Goal: Obtain resource: Obtain resource

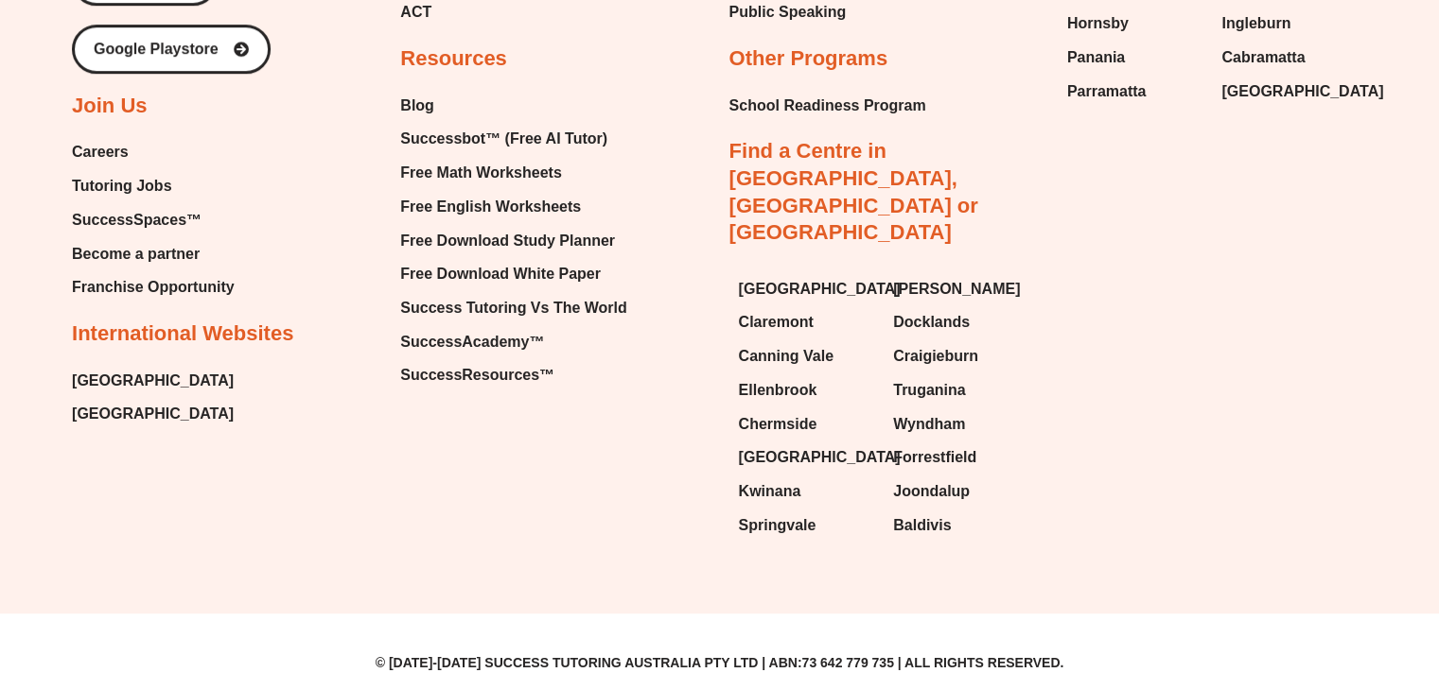
scroll to position [8093, 0]
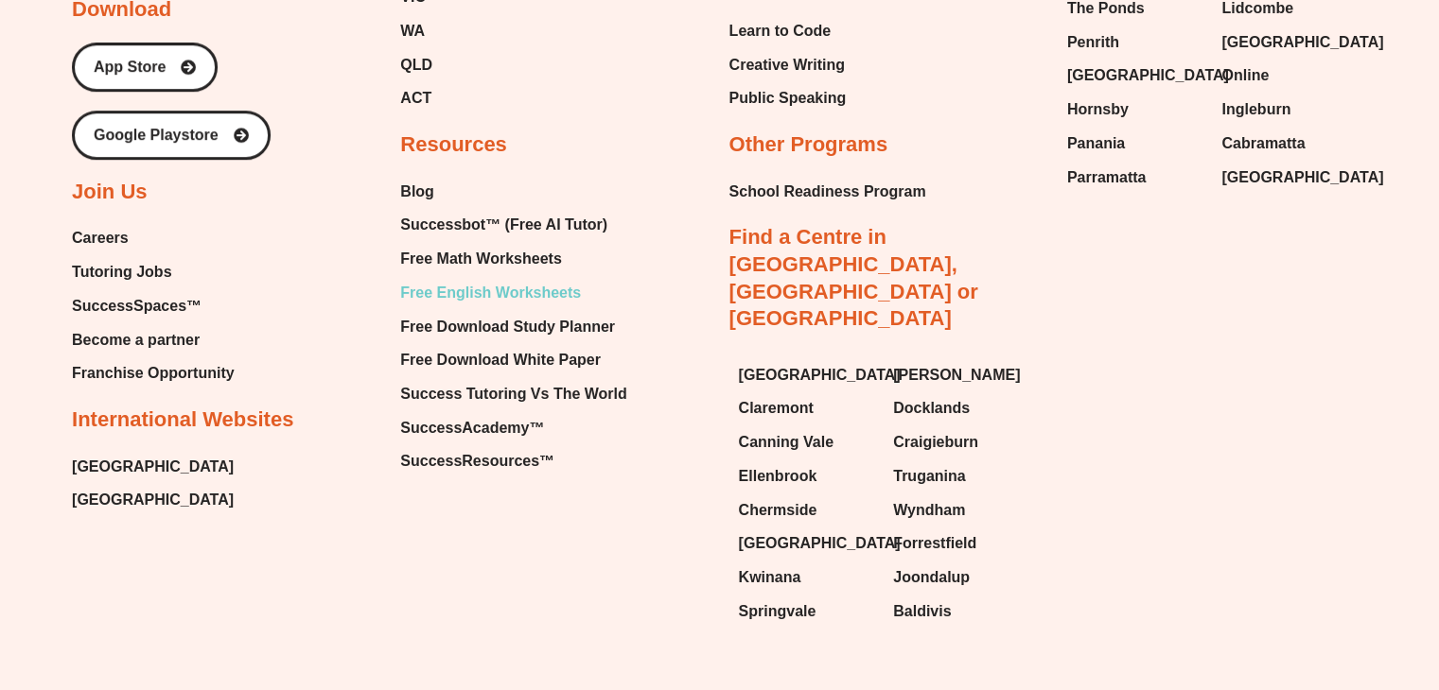
click at [500, 279] on span "Free English Worksheets" at bounding box center [490, 293] width 181 height 28
click at [480, 245] on span "Free Math Worksheets" at bounding box center [480, 259] width 161 height 28
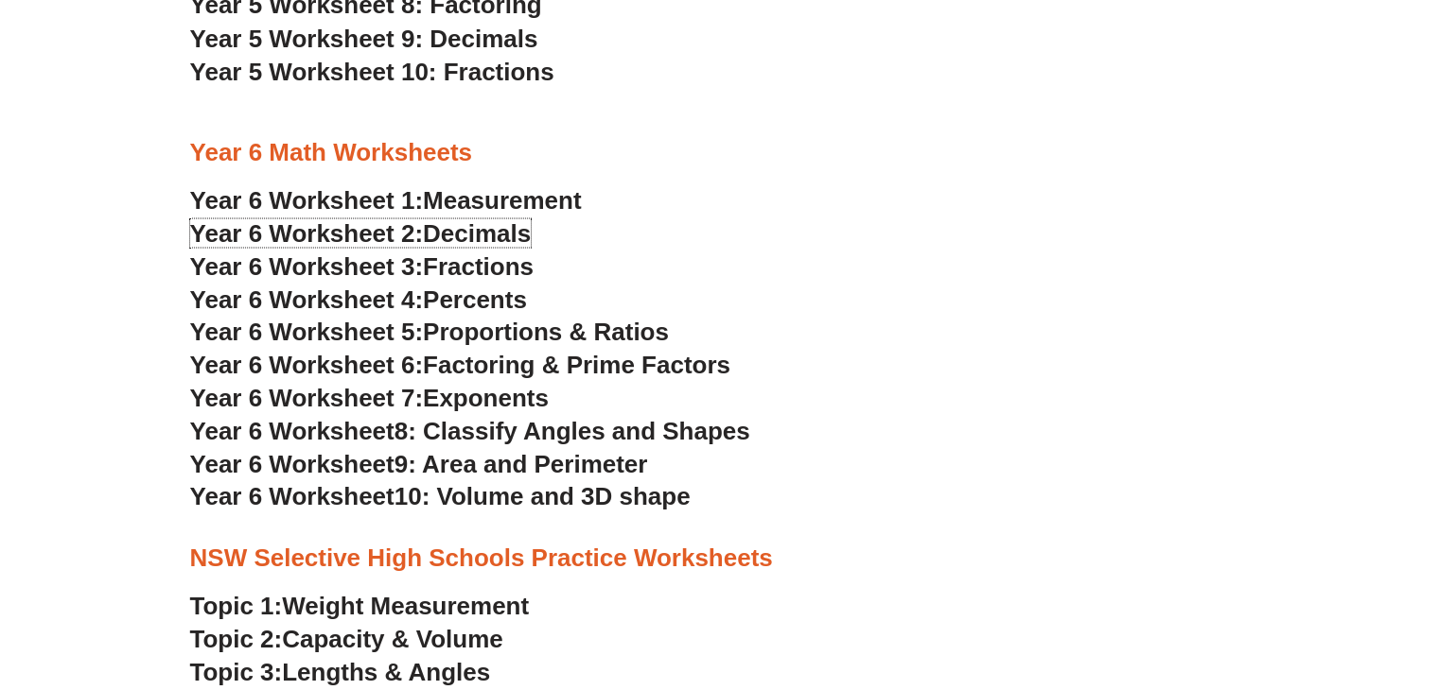
scroll to position [3562, 0]
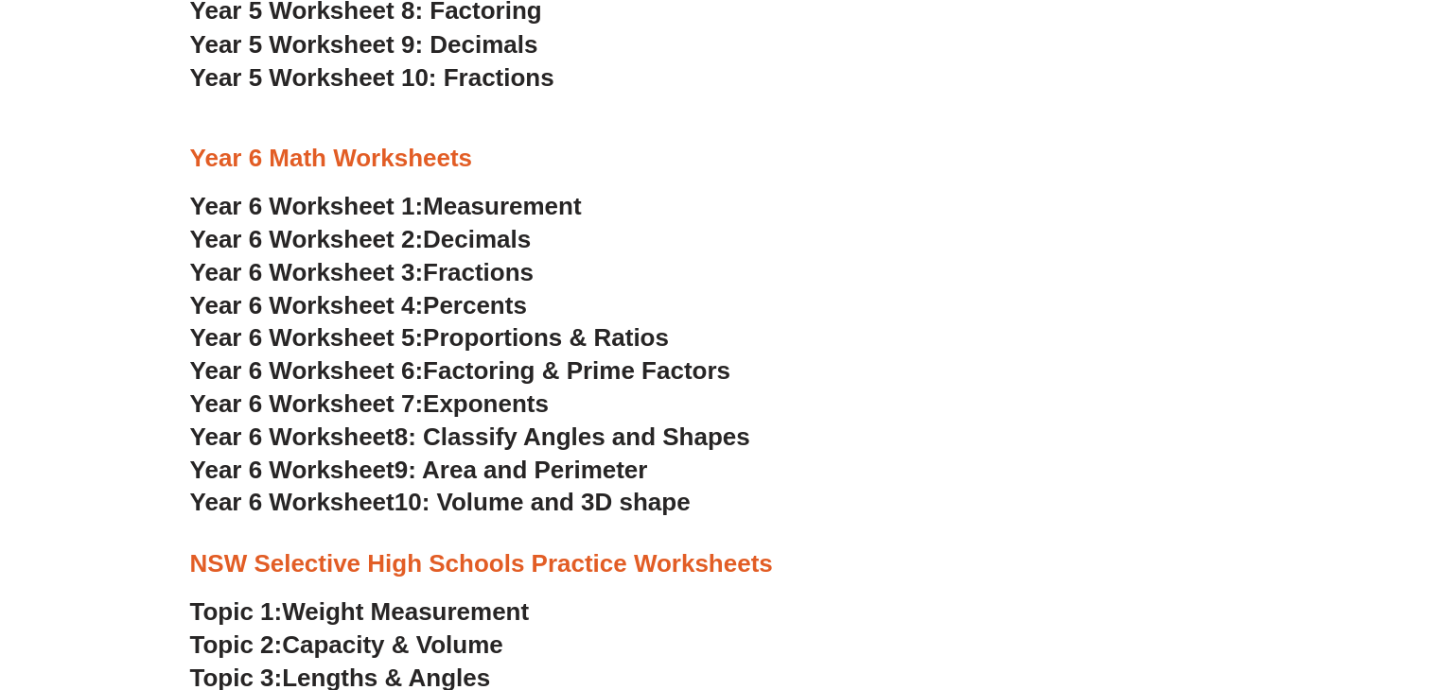
click at [539, 341] on span "Proportions & Ratios" at bounding box center [546, 337] width 246 height 28
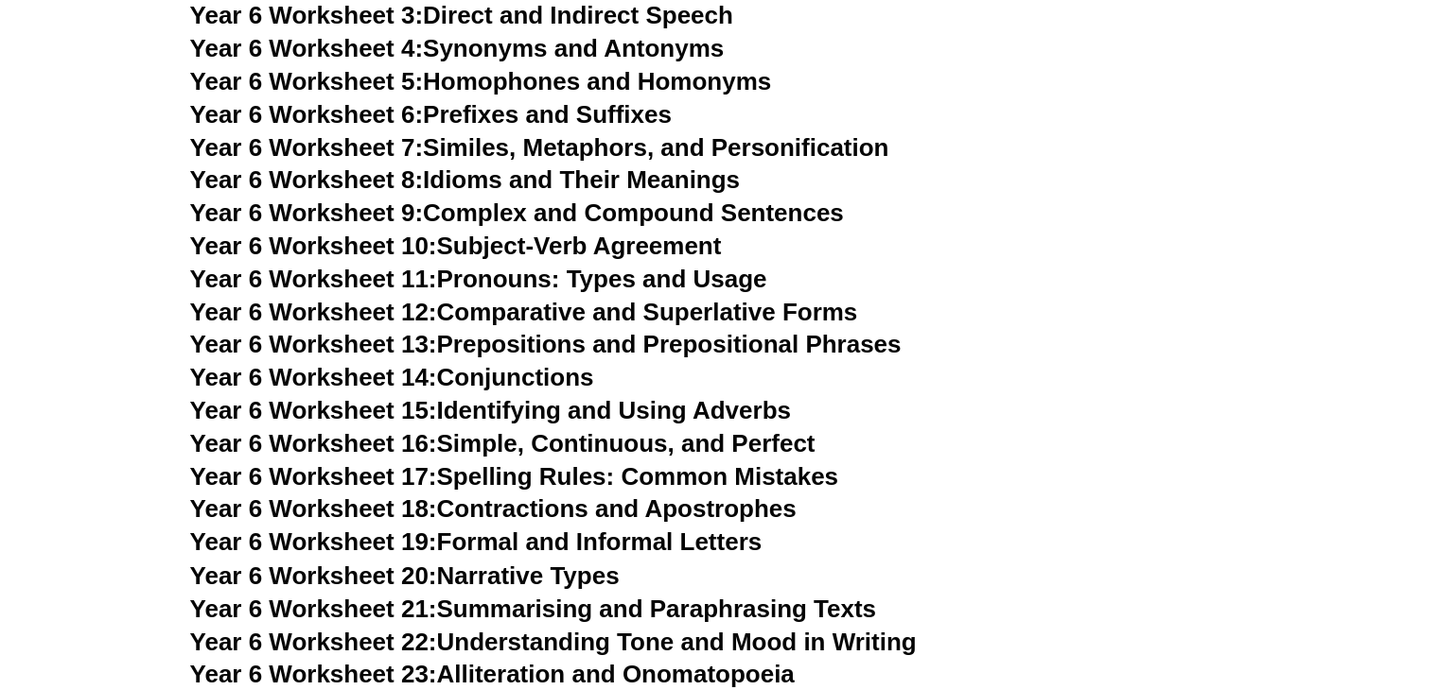
scroll to position [10215, 0]
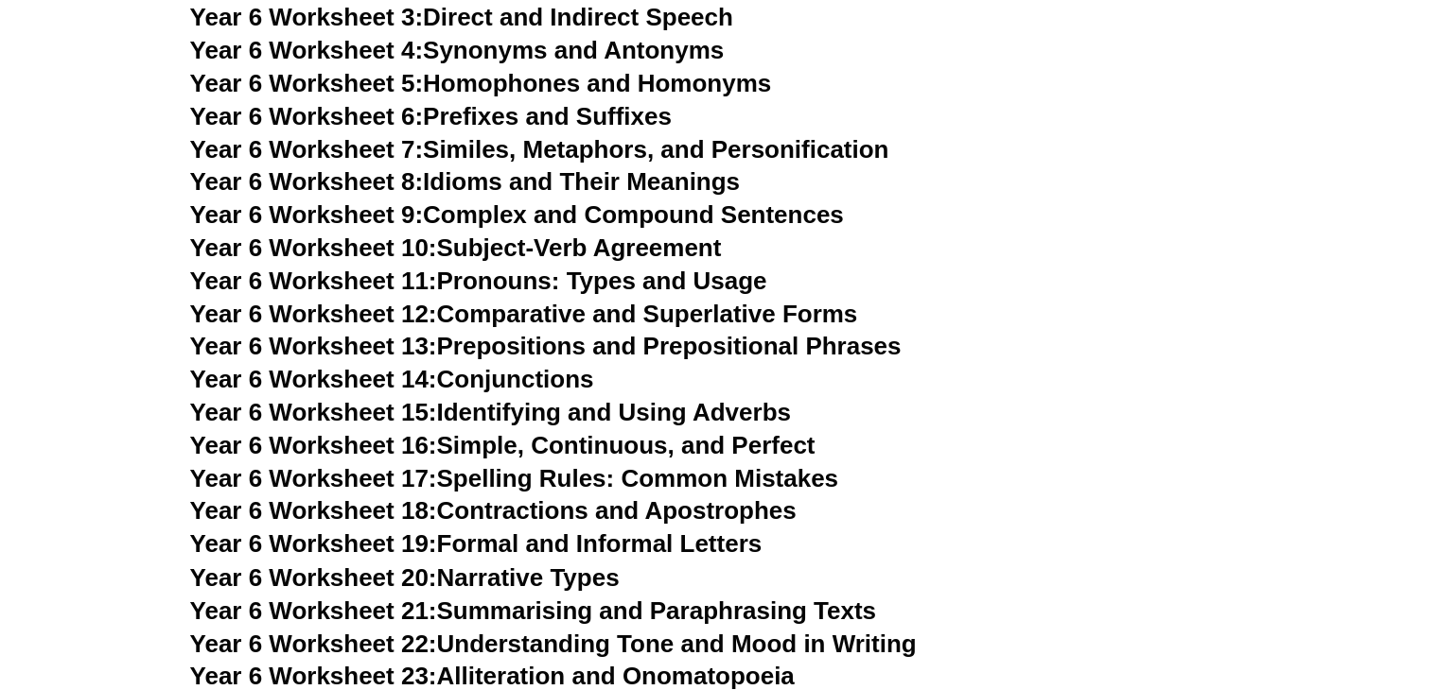
click at [549, 267] on link "Year 6 Worksheet 11: Pronouns: Types and Usage" at bounding box center [478, 281] width 577 height 28
click at [585, 300] on link "Year 6 Worksheet 12: Comparative and Superlative Forms" at bounding box center [524, 314] width 668 height 28
click at [572, 398] on link "Year 6 Worksheet 15: Identifying and Using Adverbs" at bounding box center [490, 412] width 601 height 28
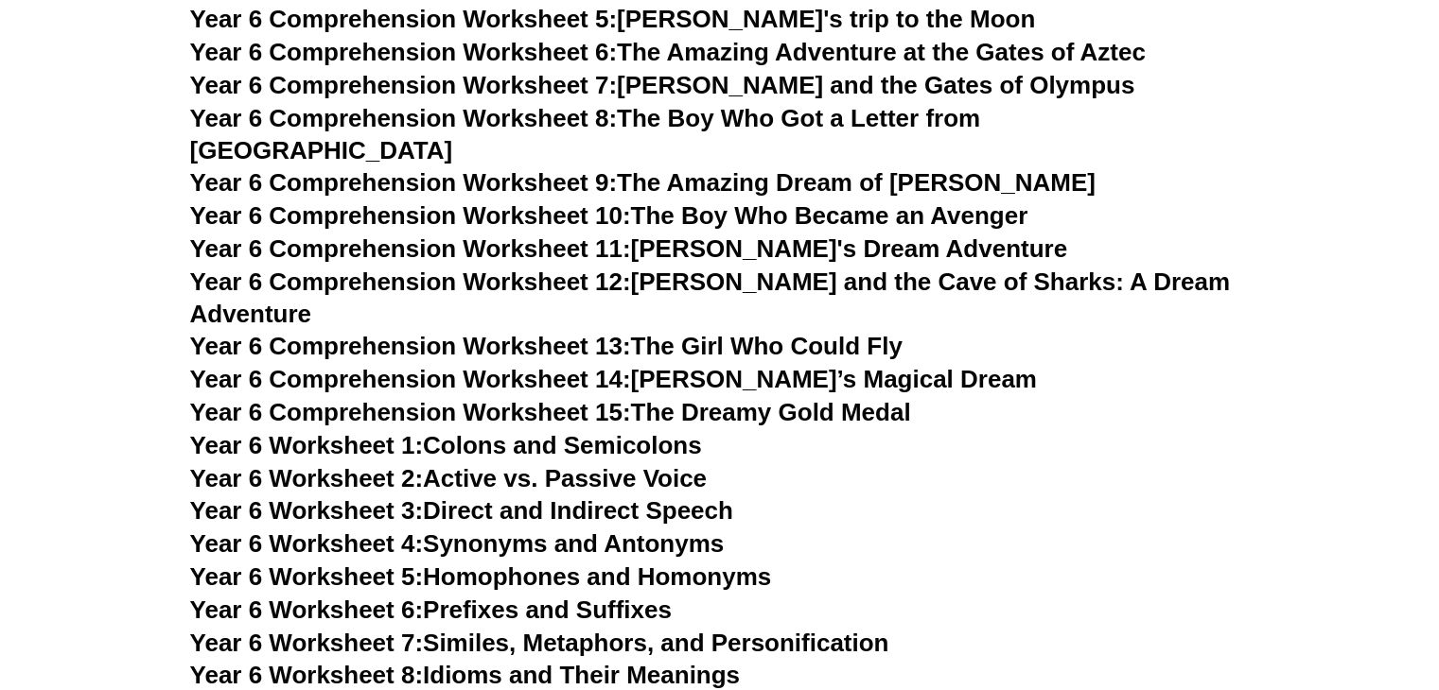
scroll to position [9696, 0]
